Goal: Navigation & Orientation: Find specific page/section

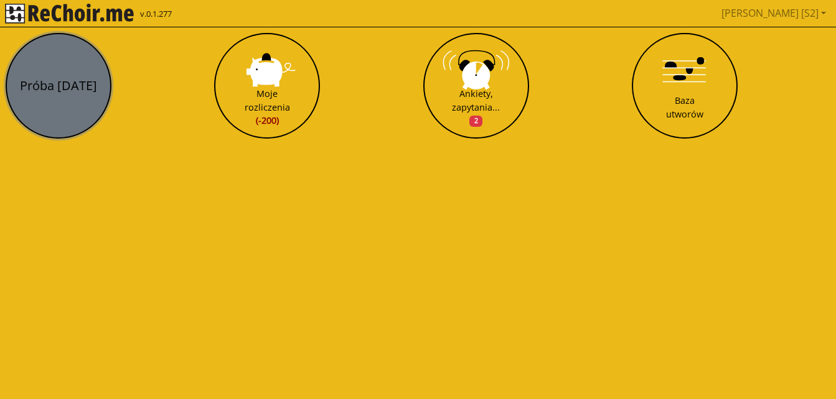
click at [54, 74] on button "Próba [DATE]" at bounding box center [59, 86] width 106 height 106
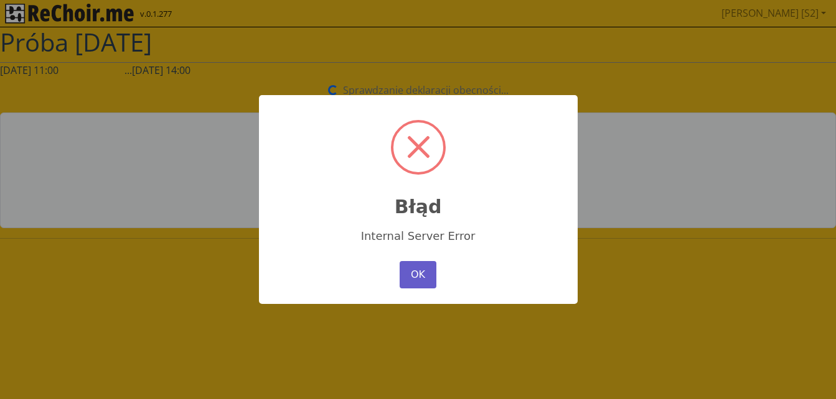
click at [409, 276] on button "OK" at bounding box center [417, 274] width 36 height 27
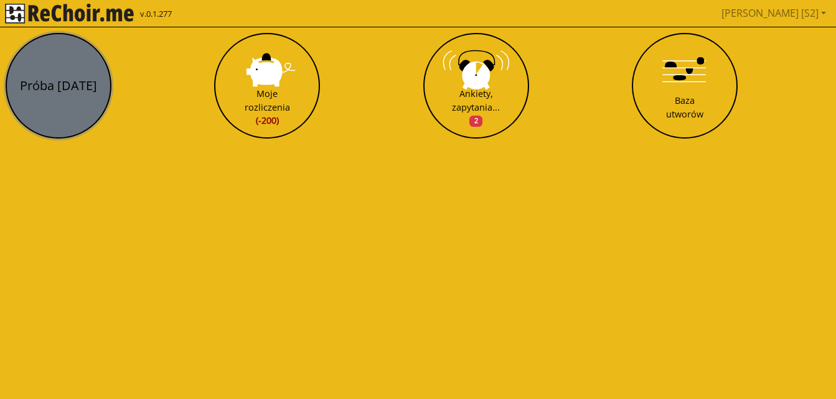
click at [79, 93] on button "Próba [DATE]" at bounding box center [59, 86] width 106 height 106
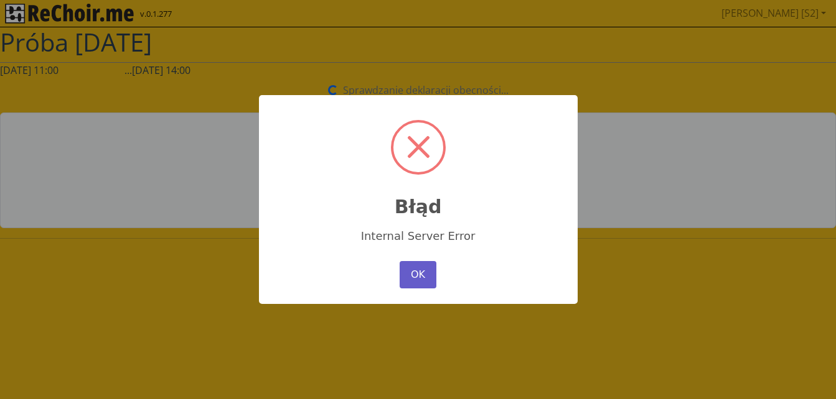
click at [412, 276] on button "OK" at bounding box center [417, 274] width 36 height 27
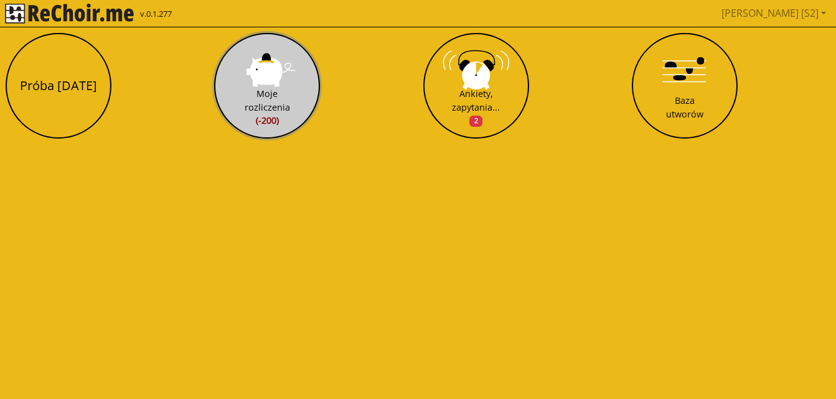
click at [263, 96] on div "Moje rozliczenia (-200)" at bounding box center [267, 107] width 45 height 40
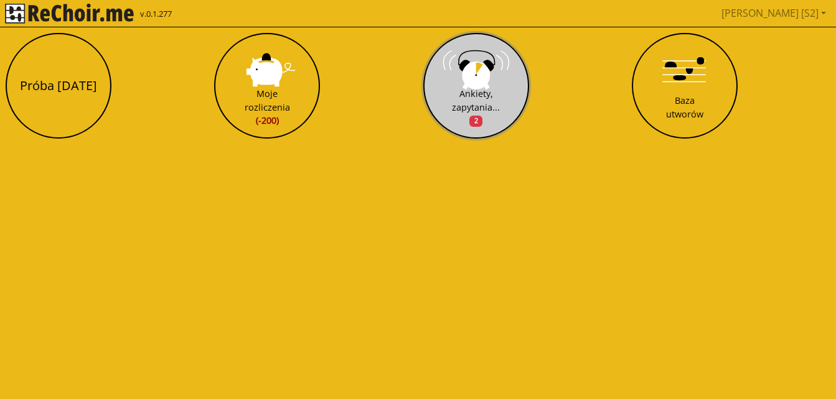
click at [462, 83] on button "Ankiety, zapytania... 2" at bounding box center [476, 86] width 106 height 106
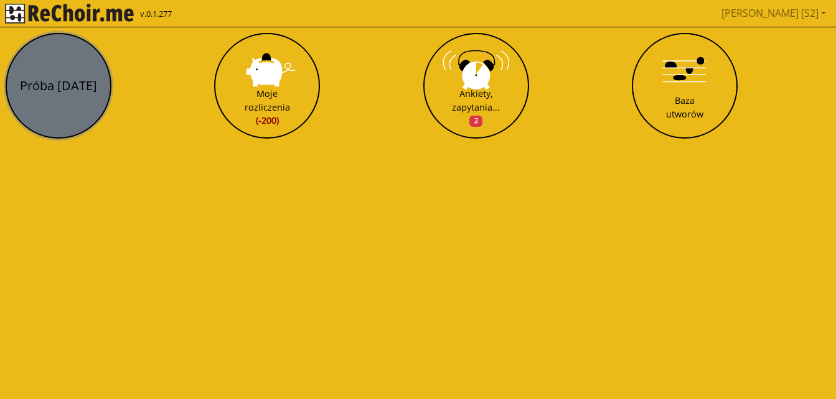
click at [76, 111] on button "Próba [DATE]" at bounding box center [59, 86] width 106 height 106
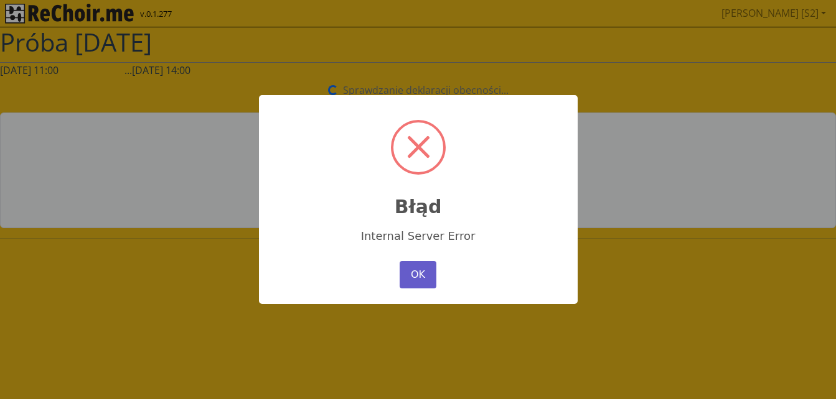
click at [414, 274] on button "OK" at bounding box center [417, 274] width 36 height 27
